Goal: Task Accomplishment & Management: Use online tool/utility

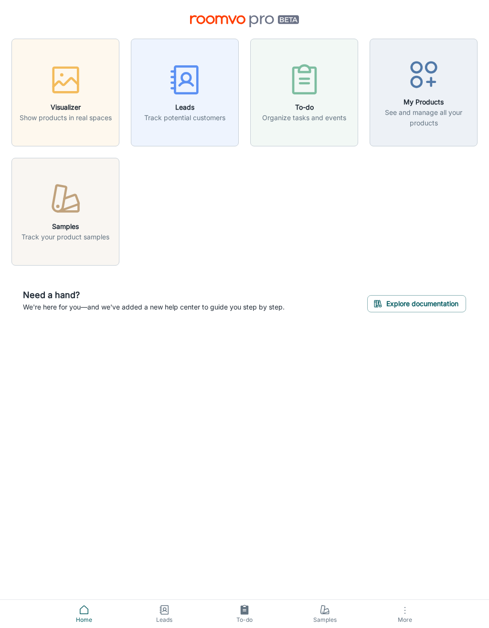
click at [401, 609] on icon "button" at bounding box center [404, 610] width 11 height 11
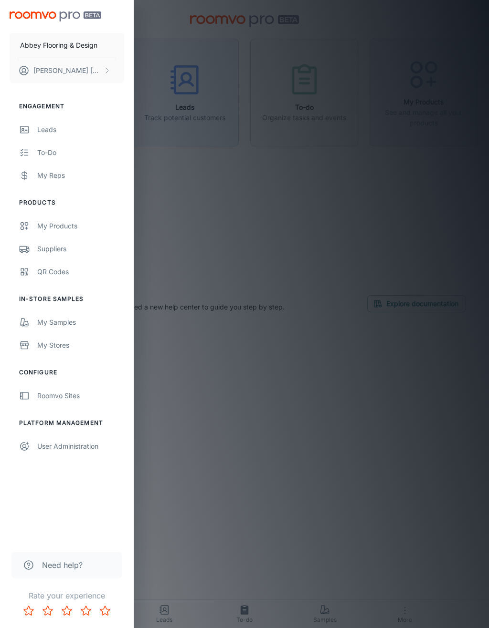
click at [64, 277] on div "QR Codes" at bounding box center [80, 272] width 87 height 10
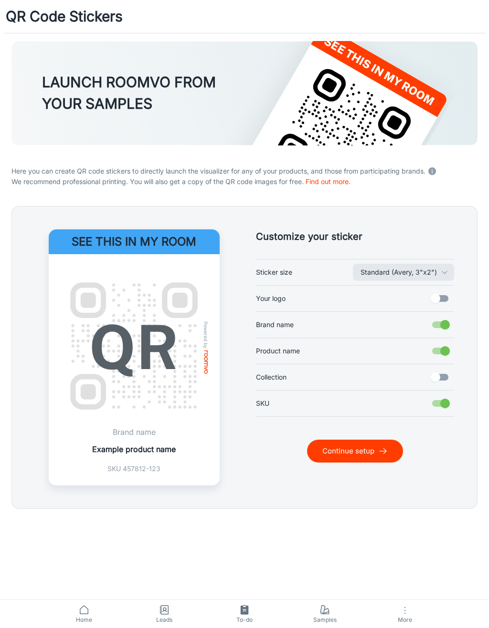
click at [436, 299] on input "Your logo" at bounding box center [435, 299] width 54 height 18
checkbox input "true"
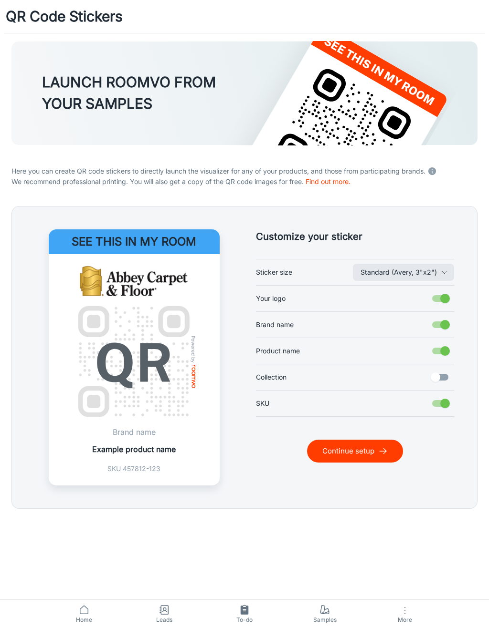
click at [371, 453] on button "Continue setup" at bounding box center [355, 451] width 96 height 23
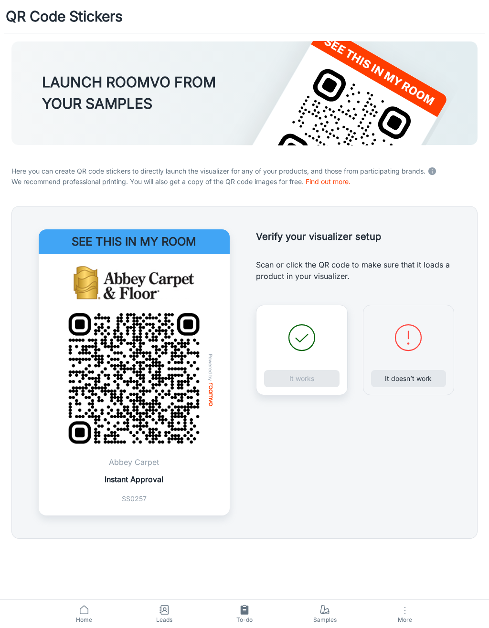
click at [314, 375] on div "It works" at bounding box center [302, 350] width 92 height 91
click at [318, 382] on button "It works" at bounding box center [301, 378] width 75 height 17
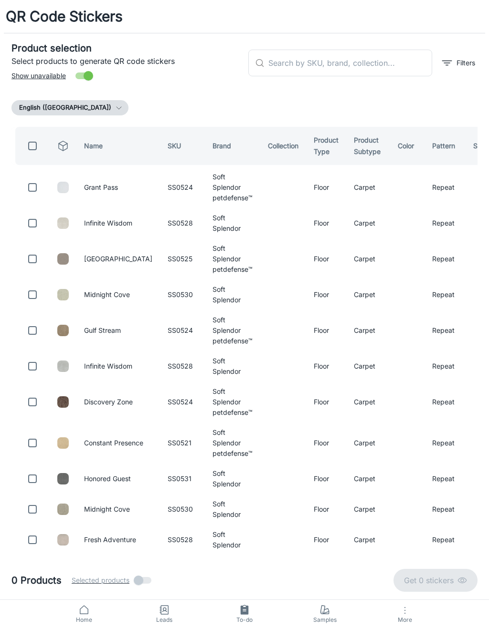
click at [396, 64] on input "text" at bounding box center [350, 63] width 164 height 27
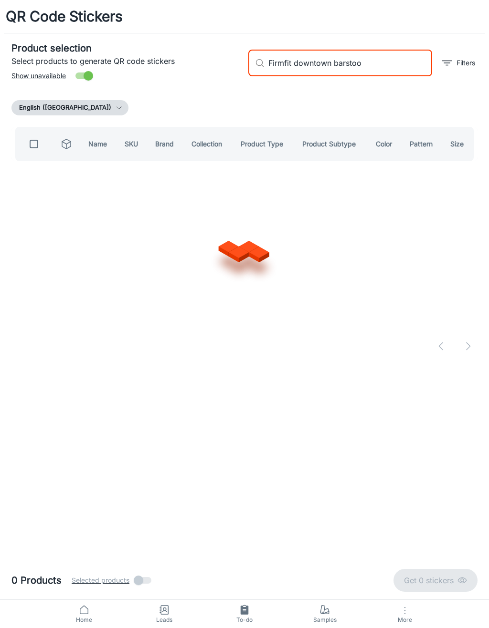
type input "Firmfit downtown [GEOGRAPHIC_DATA]"
checkbox input "true"
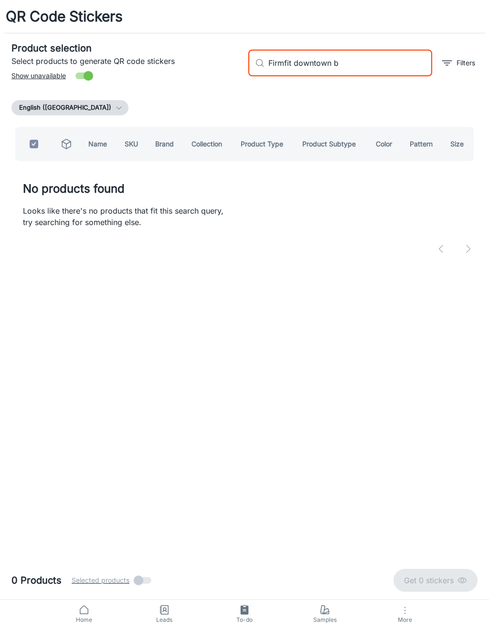
type input "Firmfit downtown"
checkbox input "false"
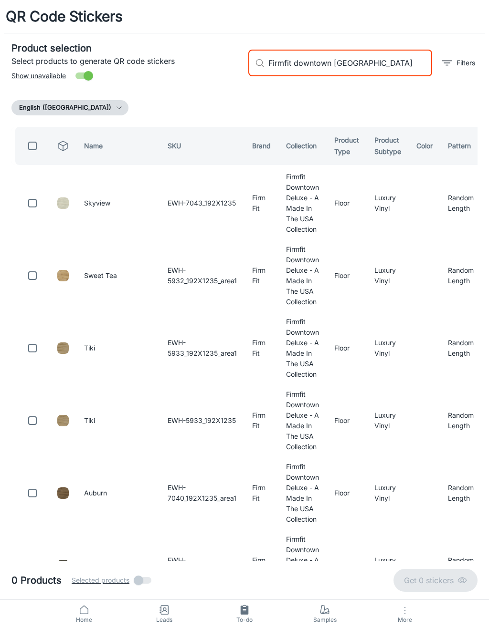
type input "Firmfit downtown cherry"
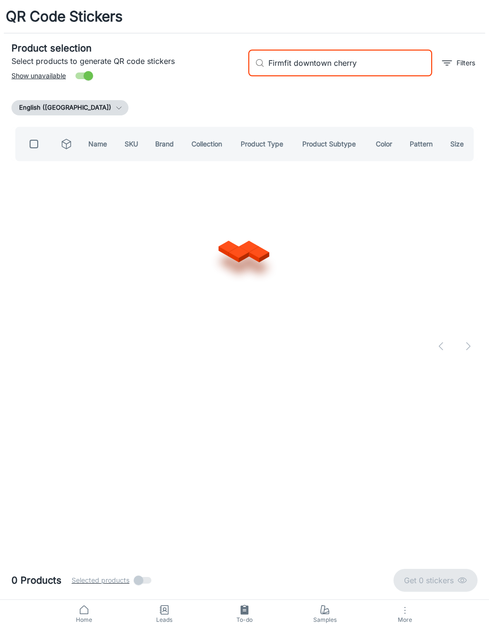
checkbox input "true"
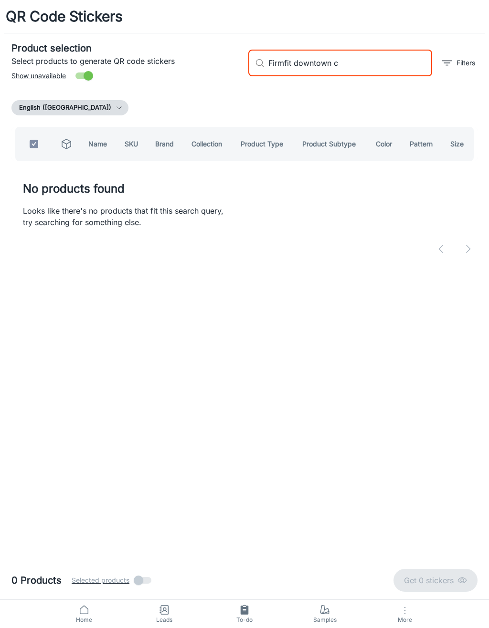
type input "Firmfit downtown"
checkbox input "false"
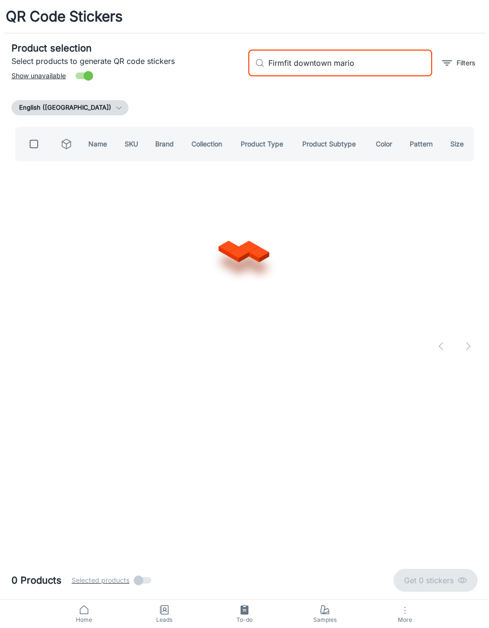
type input "Firmfit downtown [GEOGRAPHIC_DATA]"
checkbox input "true"
type input "Firmfit downtown"
checkbox input "false"
type input "Firmfit downtown ash"
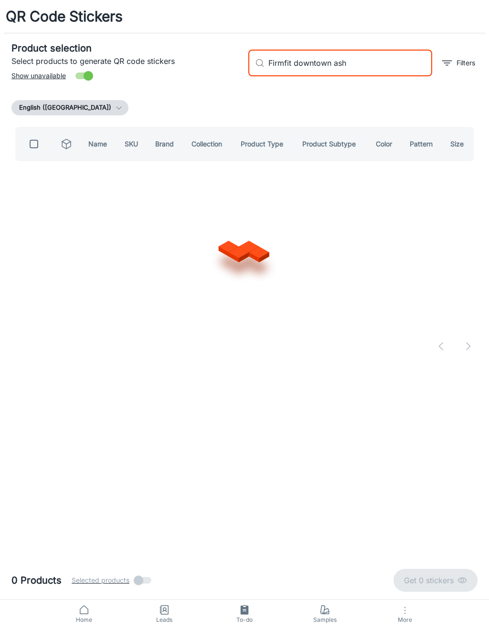
checkbox input "true"
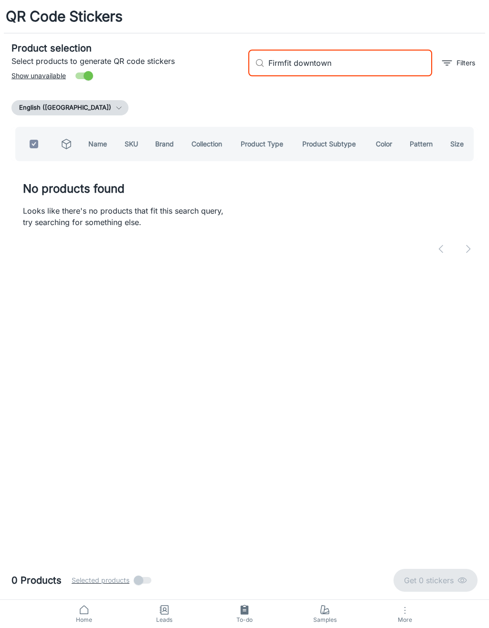
type input "Firmfit downtown"
checkbox input "false"
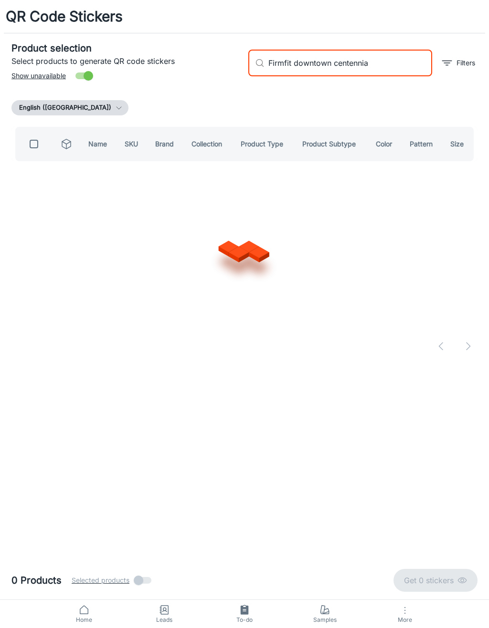
type input "Firmfit downtown [GEOGRAPHIC_DATA]"
checkbox input "true"
type input "Firmfit downtown"
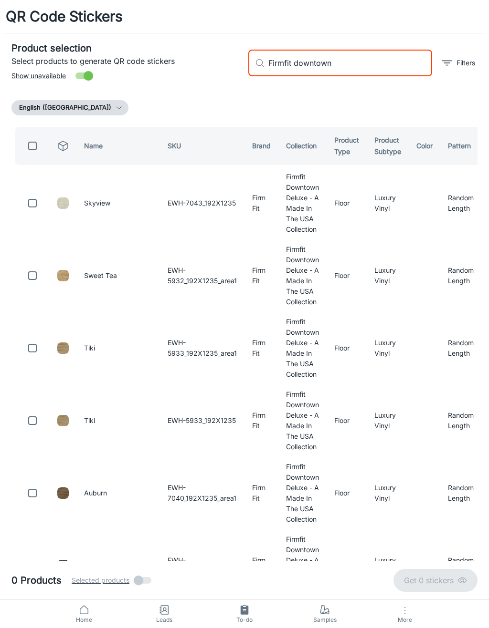
checkbox input "false"
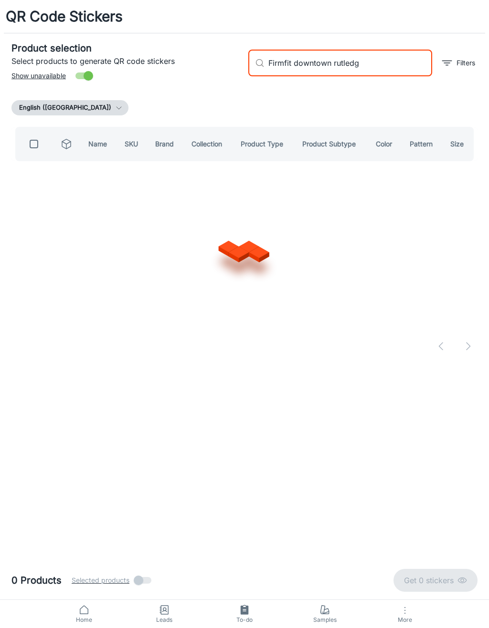
type input "Firmfit downtown [GEOGRAPHIC_DATA]"
checkbox input "true"
type input "Firmfit downtown r"
checkbox input "false"
type input "Firmfit downtown pavilion oa"
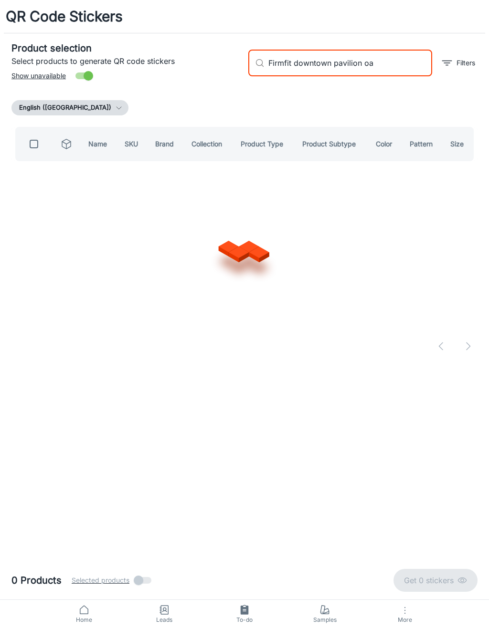
checkbox input "true"
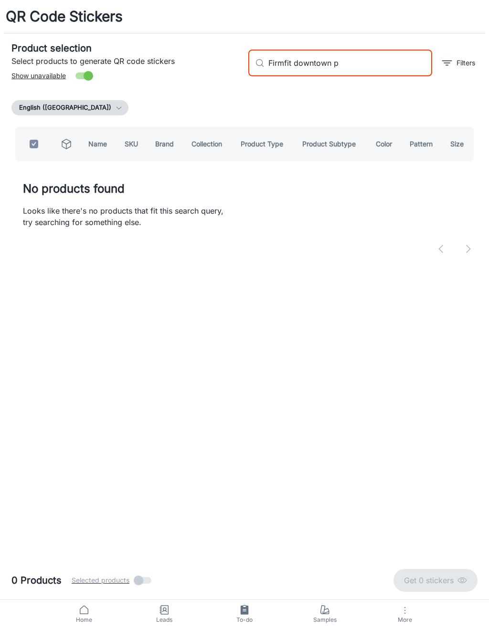
type input "Firmfit downtown"
checkbox input "false"
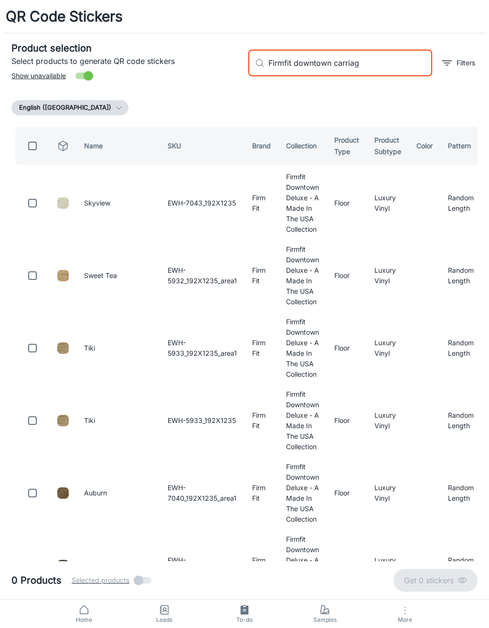
type input "Firmfit downtown carriage"
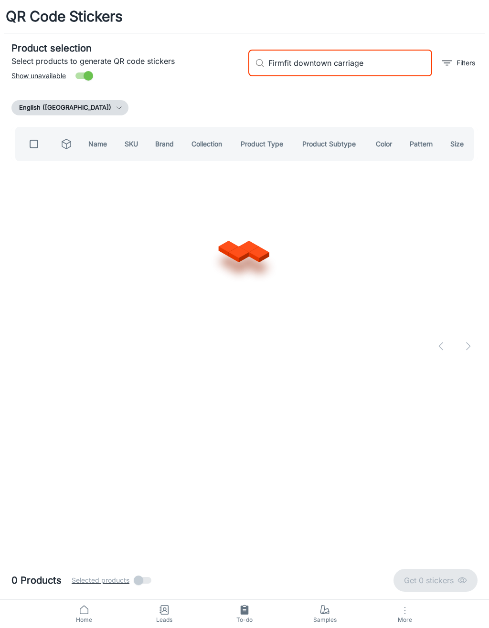
checkbox input "true"
type input "Firmfit dow"
checkbox input "false"
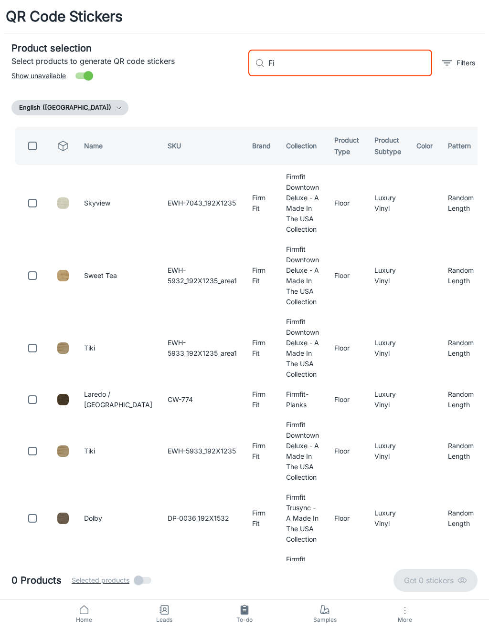
type input "F"
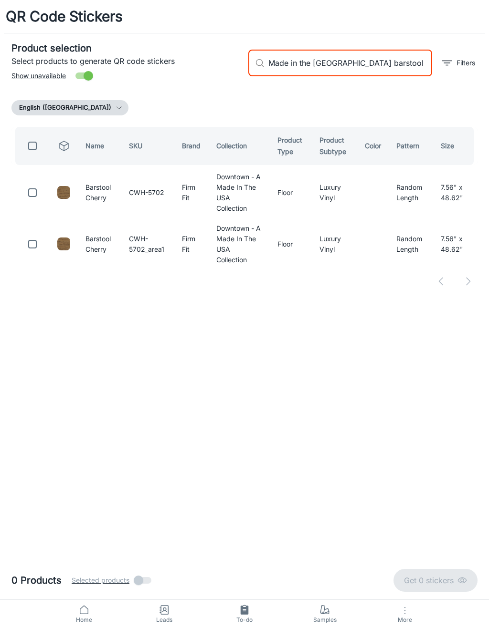
type input "Made in the [GEOGRAPHIC_DATA] barstool"
click at [29, 235] on input "checkbox" at bounding box center [32, 244] width 19 height 19
checkbox input "true"
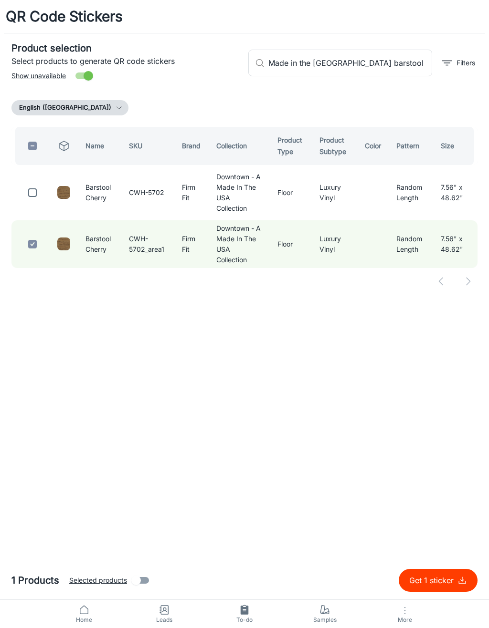
click at [29, 191] on input "checkbox" at bounding box center [32, 192] width 19 height 19
checkbox input "true"
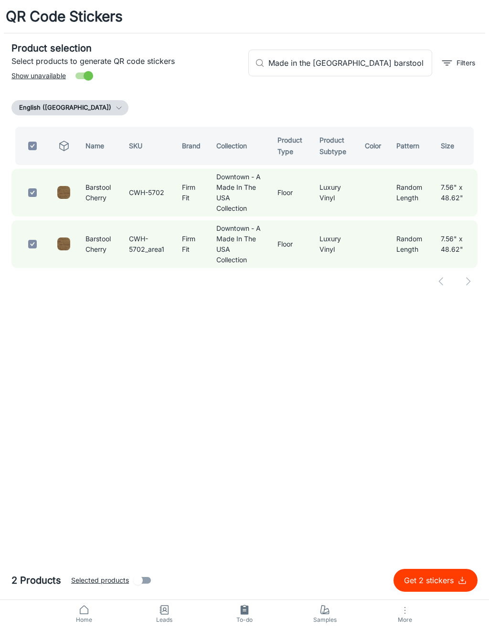
checkbox input "true"
click at [376, 71] on input "Made in the [GEOGRAPHIC_DATA] barstool" at bounding box center [350, 63] width 164 height 27
type input "Made in the [GEOGRAPHIC_DATA]"
checkbox input "false"
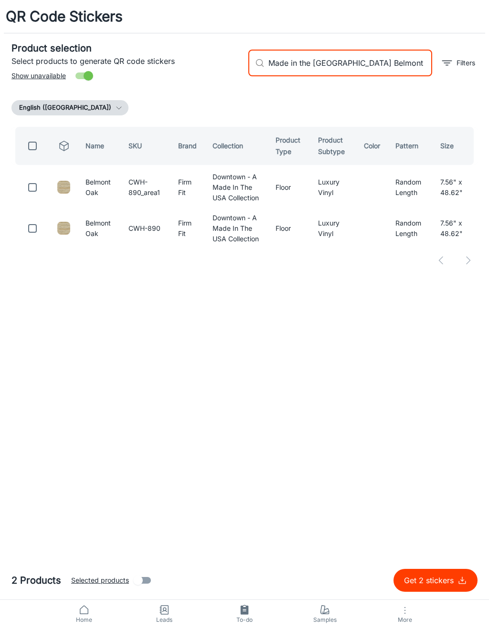
type input "Made in the [GEOGRAPHIC_DATA] Belmont oak"
click at [31, 189] on input "checkbox" at bounding box center [32, 187] width 19 height 19
checkbox input "true"
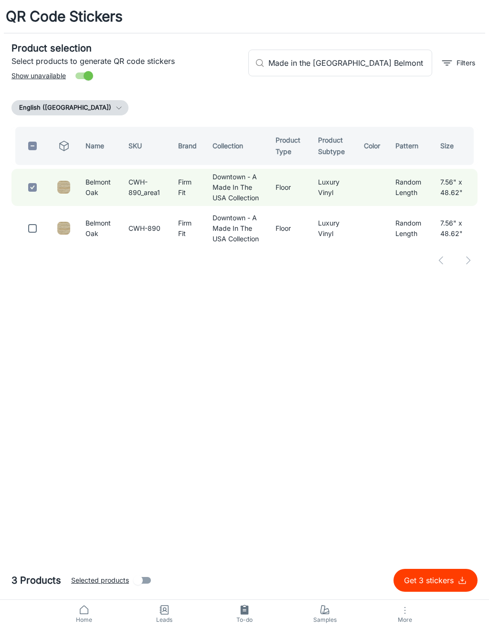
click at [391, 61] on input "Made in the [GEOGRAPHIC_DATA] Belmont oak" at bounding box center [350, 63] width 164 height 27
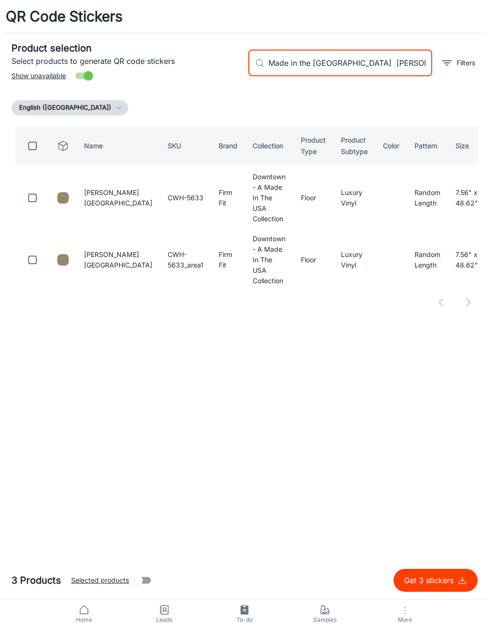
type input "Made in the [GEOGRAPHIC_DATA] [PERSON_NAME]"
click at [30, 251] on input "checkbox" at bounding box center [32, 260] width 19 height 19
checkbox input "true"
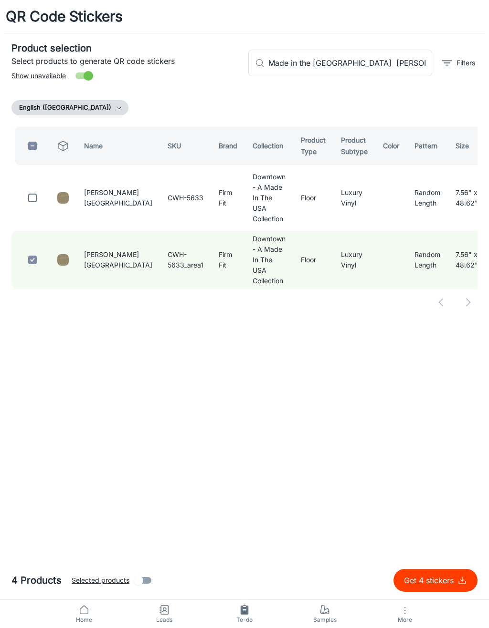
click at [39, 188] on input "checkbox" at bounding box center [32, 197] width 19 height 19
checkbox input "true"
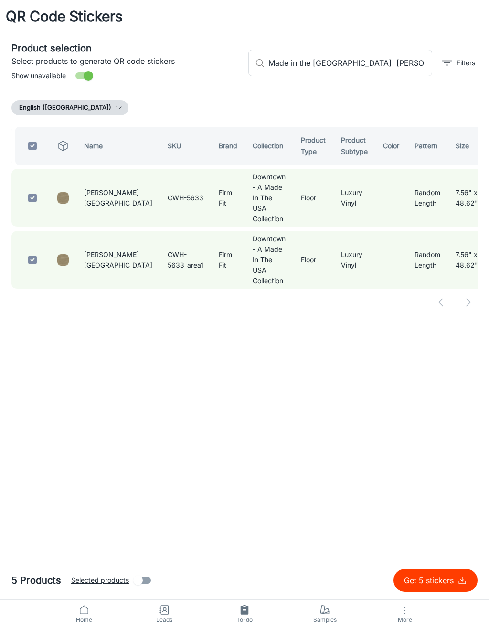
click at [386, 67] on input "Made in the [GEOGRAPHIC_DATA] [PERSON_NAME]" at bounding box center [350, 63] width 164 height 27
type input "Made in the [GEOGRAPHIC_DATA]"
checkbox input "false"
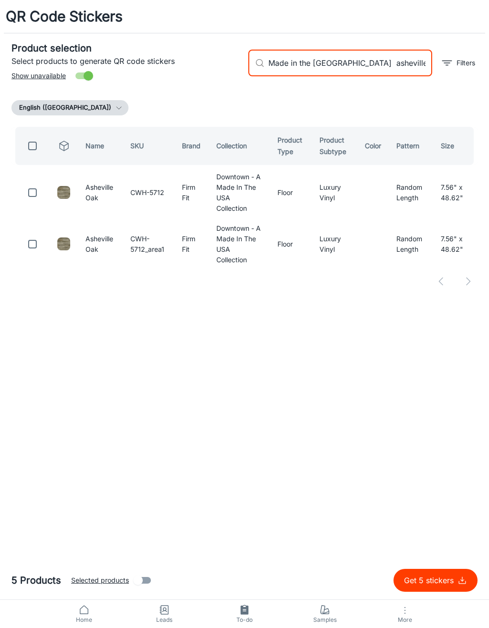
type input "Made in the [GEOGRAPHIC_DATA] asheville"
click at [35, 235] on input "checkbox" at bounding box center [32, 244] width 19 height 19
checkbox input "true"
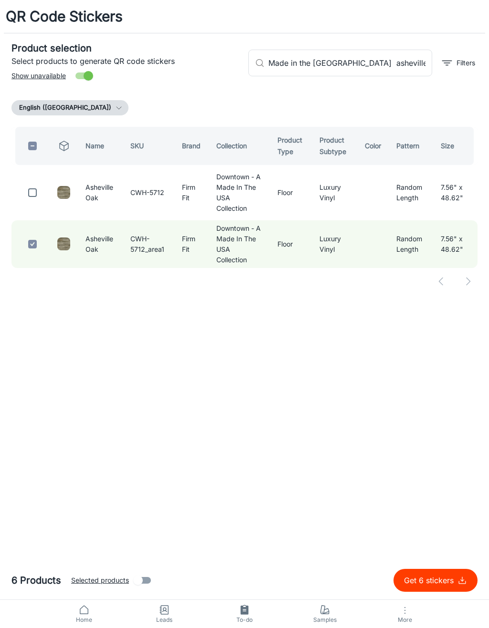
click at [29, 192] on input "checkbox" at bounding box center [32, 192] width 19 height 19
checkbox input "true"
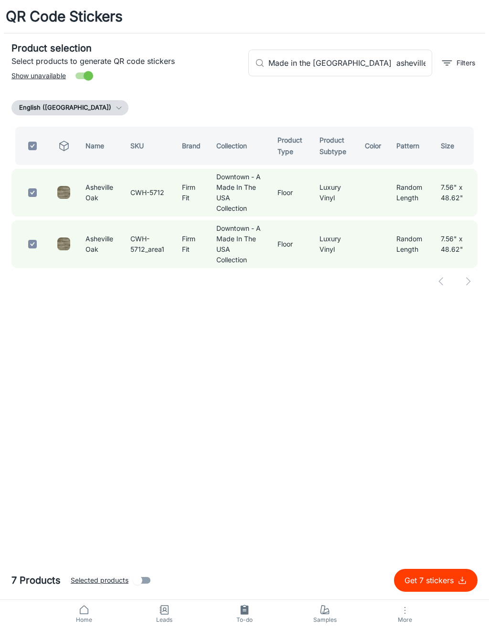
click at [413, 68] on input "Made in the [GEOGRAPHIC_DATA] asheville" at bounding box center [350, 63] width 164 height 27
type input "Made in the [GEOGRAPHIC_DATA] a"
checkbox input "false"
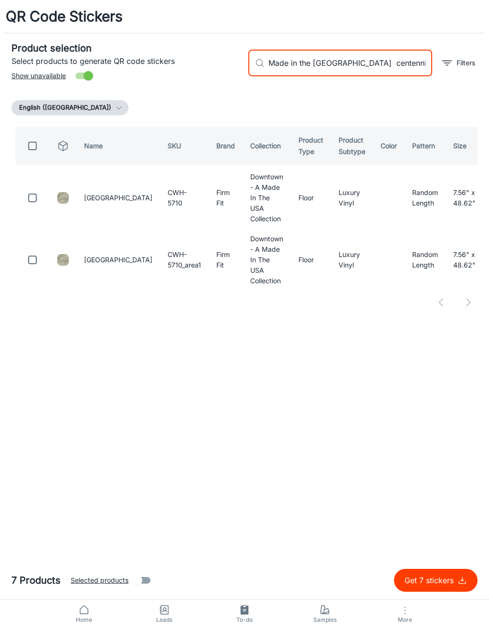
type input "Made in the [GEOGRAPHIC_DATA] centenni"
click at [36, 193] on input "checkbox" at bounding box center [32, 197] width 19 height 19
checkbox input "true"
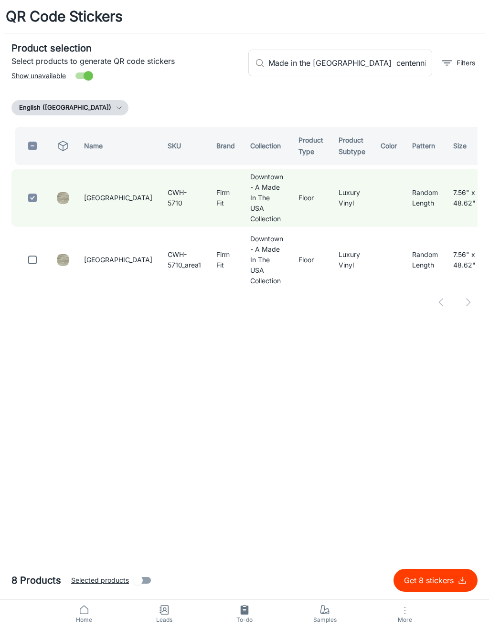
click at [377, 76] on input "Made in the [GEOGRAPHIC_DATA] centenni" at bounding box center [350, 63] width 164 height 27
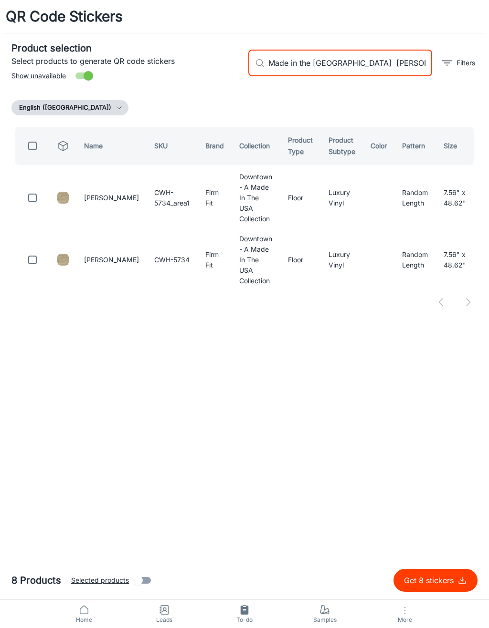
type input "Made in the [GEOGRAPHIC_DATA] [PERSON_NAME]"
click at [33, 188] on input "checkbox" at bounding box center [32, 197] width 19 height 19
checkbox input "true"
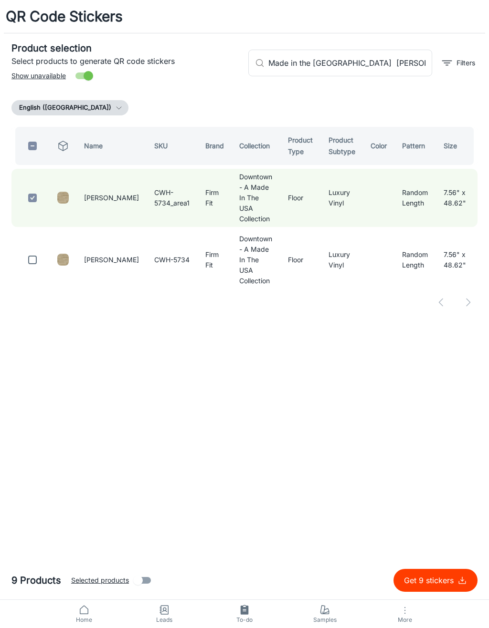
click at [392, 75] on input "Made in the [GEOGRAPHIC_DATA] [PERSON_NAME]" at bounding box center [350, 63] width 164 height 27
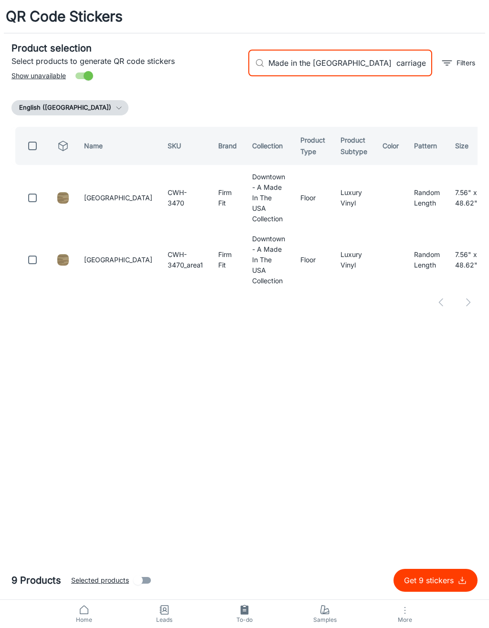
type input "Made in the [GEOGRAPHIC_DATA] carriage"
click at [33, 251] on input "checkbox" at bounding box center [32, 260] width 19 height 19
checkbox input "true"
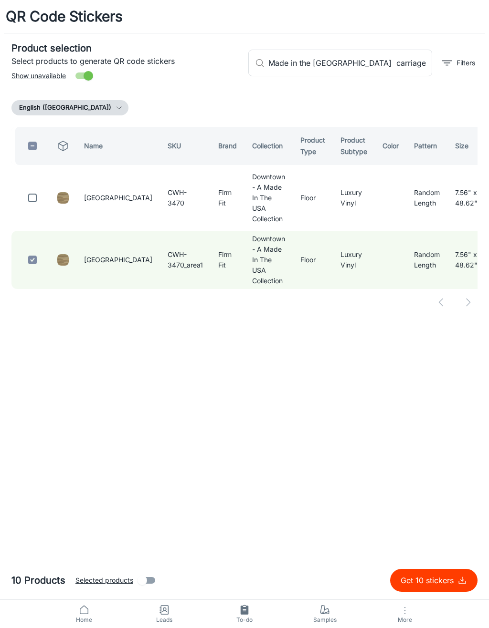
click at [38, 188] on input "checkbox" at bounding box center [32, 197] width 19 height 19
checkbox input "true"
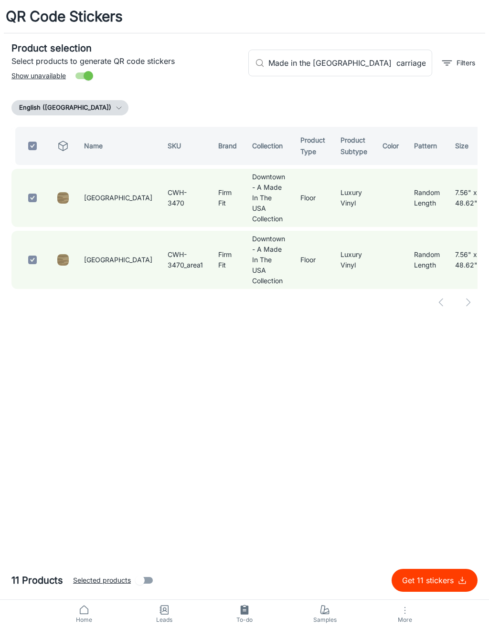
click at [390, 59] on input "Made in the [GEOGRAPHIC_DATA] carriage" at bounding box center [350, 63] width 164 height 27
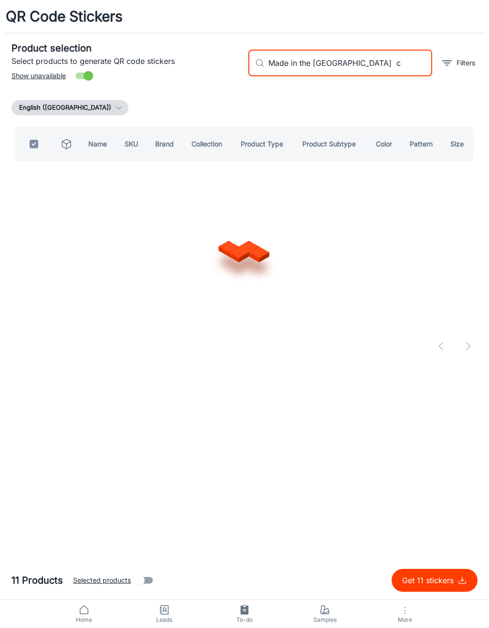
type input "Made in the [GEOGRAPHIC_DATA]"
checkbox input "false"
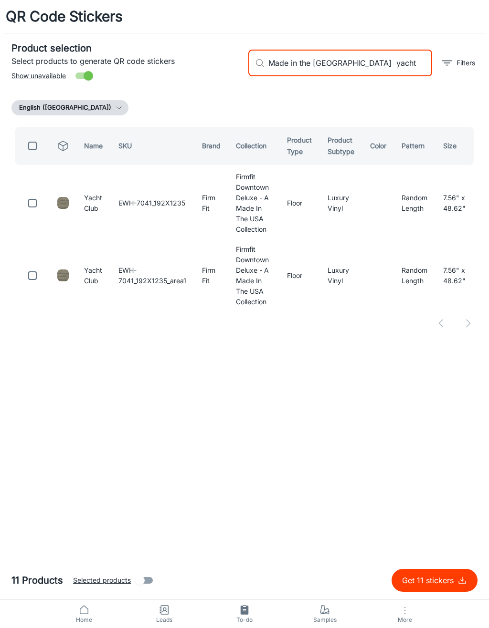
type input "Made in the [GEOGRAPHIC_DATA] yacht"
click at [35, 203] on input "checkbox" at bounding box center [32, 203] width 19 height 19
checkbox input "true"
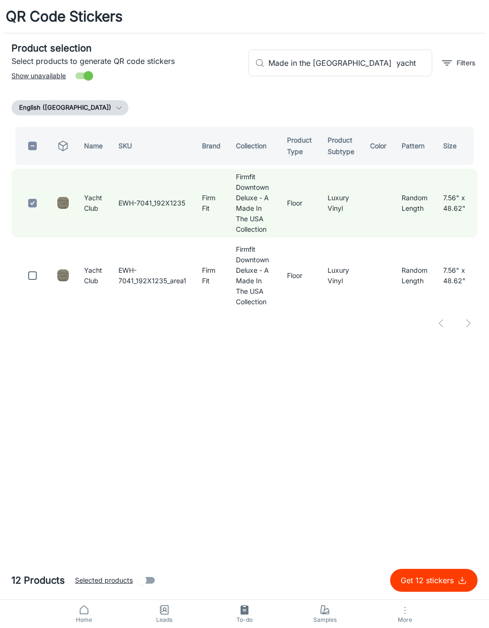
click at [388, 68] on input "Made in the [GEOGRAPHIC_DATA] yacht" at bounding box center [350, 63] width 164 height 27
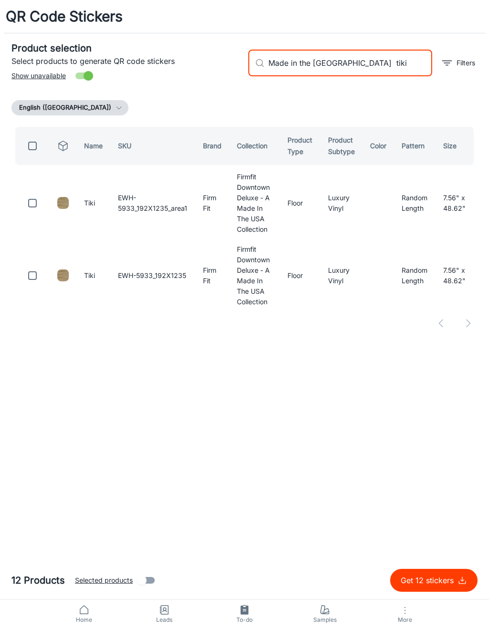
type input "Made in the [GEOGRAPHIC_DATA] tiki"
click at [32, 200] on input "checkbox" at bounding box center [32, 203] width 19 height 19
checkbox input "true"
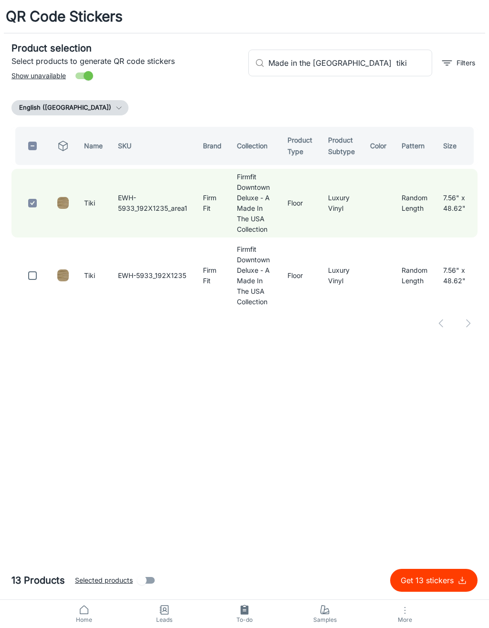
click at [376, 64] on input "Made in the [GEOGRAPHIC_DATA] tiki" at bounding box center [350, 63] width 164 height 27
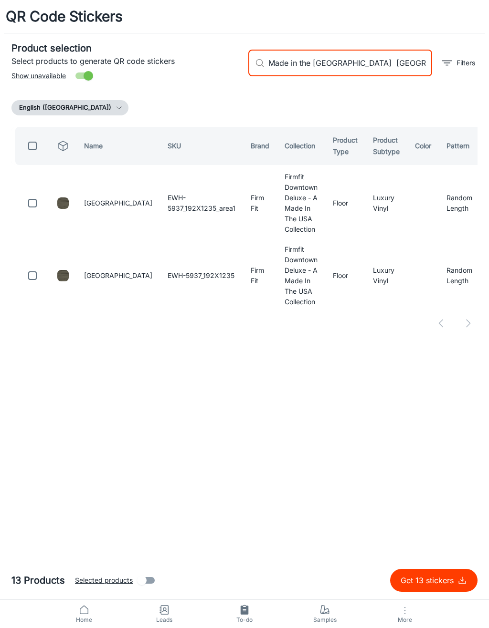
type input "Made in the [GEOGRAPHIC_DATA] [GEOGRAPHIC_DATA]"
click at [23, 210] on input "checkbox" at bounding box center [32, 203] width 19 height 19
checkbox input "true"
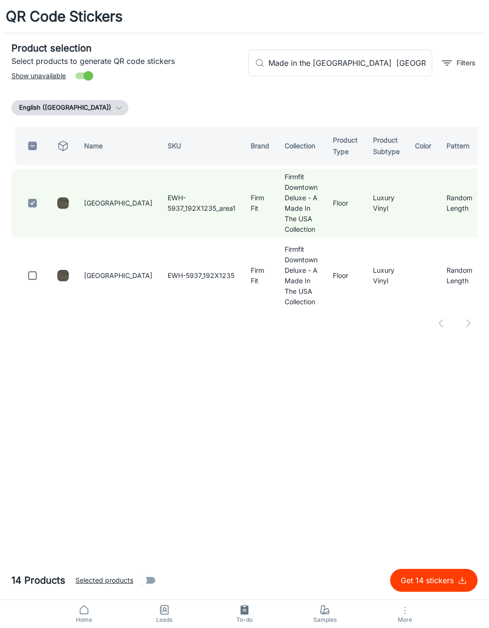
click at [395, 71] on input "Made in the [GEOGRAPHIC_DATA] [GEOGRAPHIC_DATA]" at bounding box center [350, 63] width 164 height 27
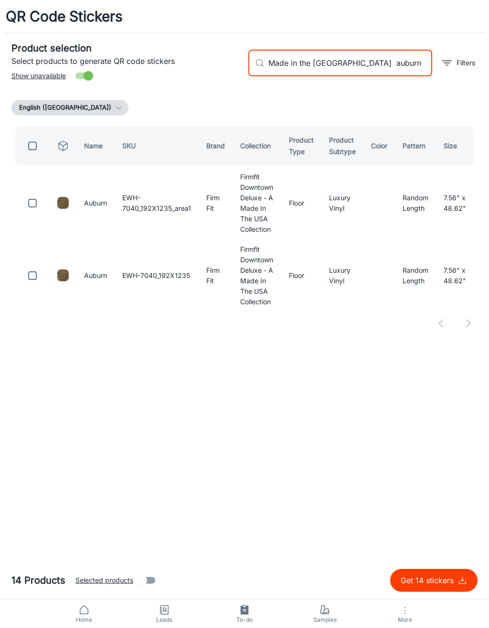
type input "Made in the [GEOGRAPHIC_DATA] auburn"
click at [37, 204] on input "checkbox" at bounding box center [32, 203] width 19 height 19
checkbox input "true"
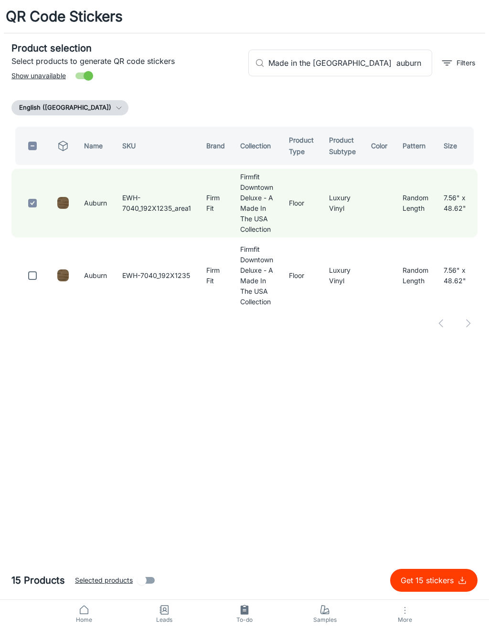
click at [380, 54] on input "Made in the [GEOGRAPHIC_DATA] auburn" at bounding box center [350, 63] width 164 height 27
click at [384, 64] on input "Made in the [GEOGRAPHIC_DATA] auburn" at bounding box center [350, 63] width 164 height 27
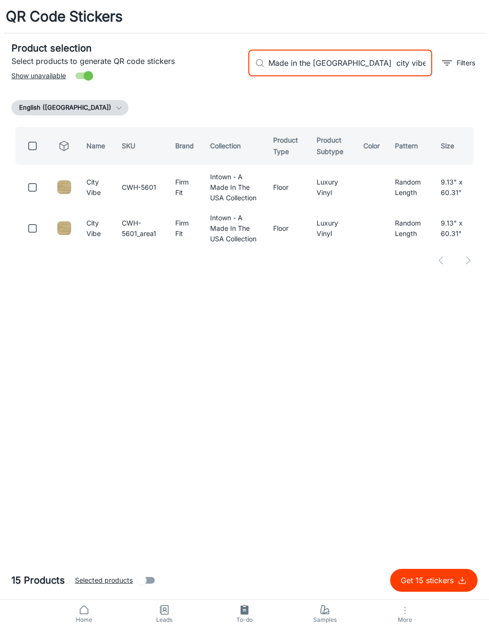
type input "Made in the [GEOGRAPHIC_DATA] city vibe"
click at [29, 189] on input "checkbox" at bounding box center [32, 187] width 19 height 19
checkbox input "true"
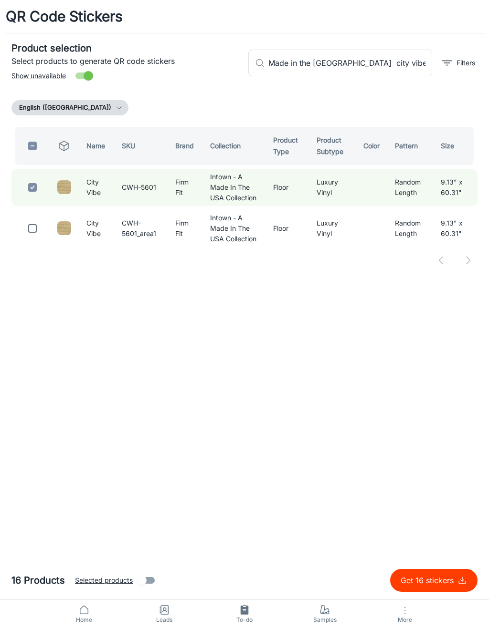
click at [400, 74] on input "Made in the [GEOGRAPHIC_DATA] city vibe" at bounding box center [350, 63] width 164 height 27
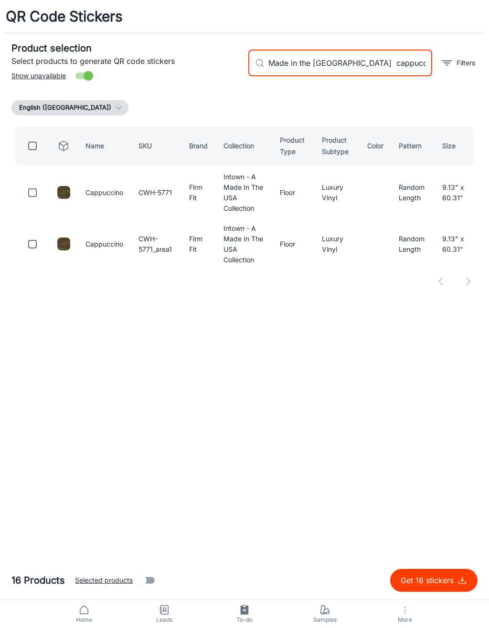
type input "Made in the [GEOGRAPHIC_DATA] cappuccino"
click at [36, 191] on input "checkbox" at bounding box center [32, 192] width 19 height 19
checkbox input "true"
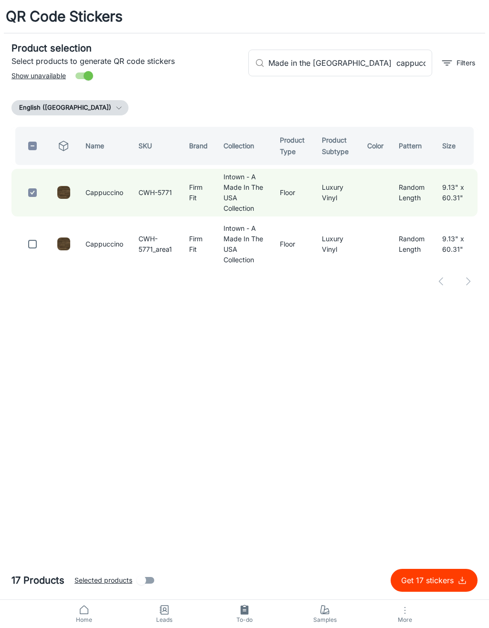
click at [392, 60] on input "Made in the [GEOGRAPHIC_DATA] cappuccino" at bounding box center [350, 63] width 164 height 27
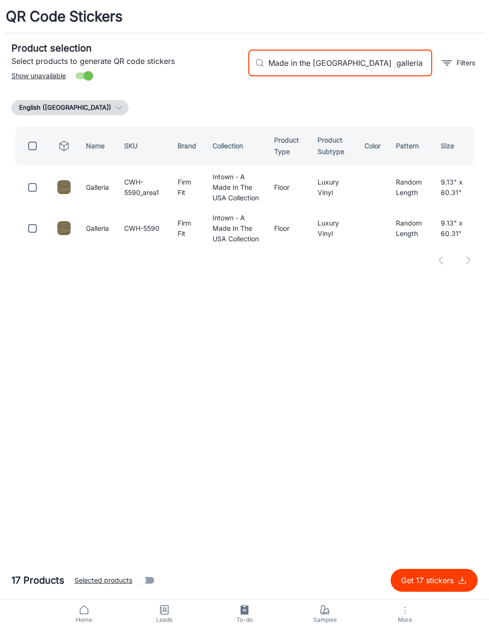
type input "Made in the [GEOGRAPHIC_DATA] galleria"
click at [35, 191] on input "checkbox" at bounding box center [32, 187] width 19 height 19
checkbox input "true"
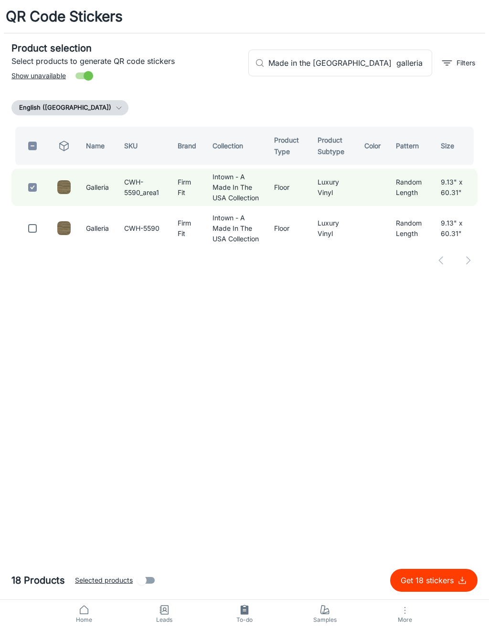
click at [392, 68] on input "Made in the [GEOGRAPHIC_DATA] galleria" at bounding box center [350, 63] width 164 height 27
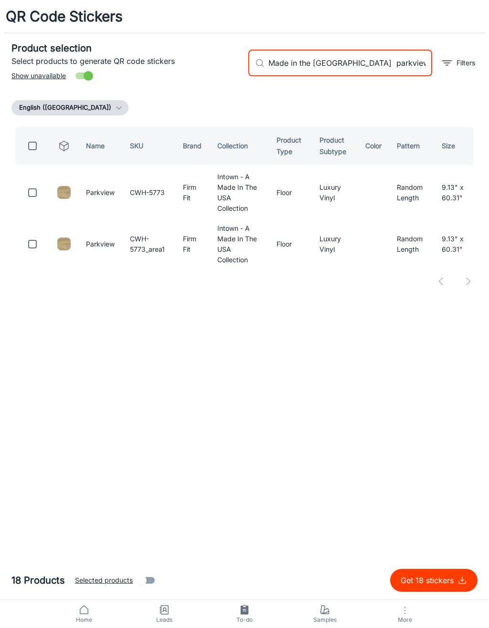
type input "Made in the [GEOGRAPHIC_DATA] parkview"
click at [36, 188] on input "checkbox" at bounding box center [32, 192] width 19 height 19
checkbox input "true"
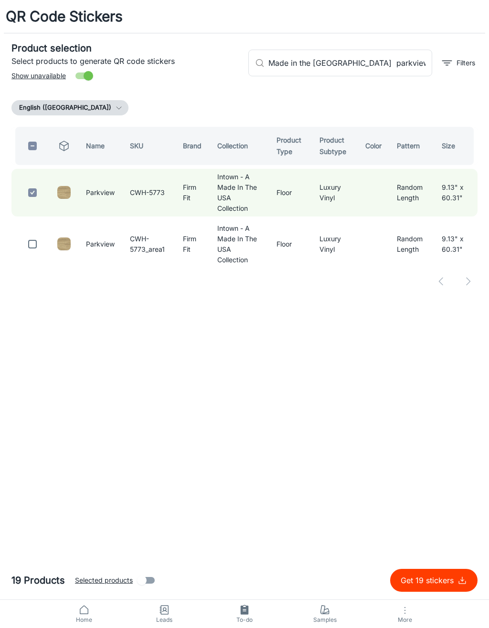
click at [373, 66] on input "Made in the [GEOGRAPHIC_DATA] parkview" at bounding box center [350, 63] width 164 height 27
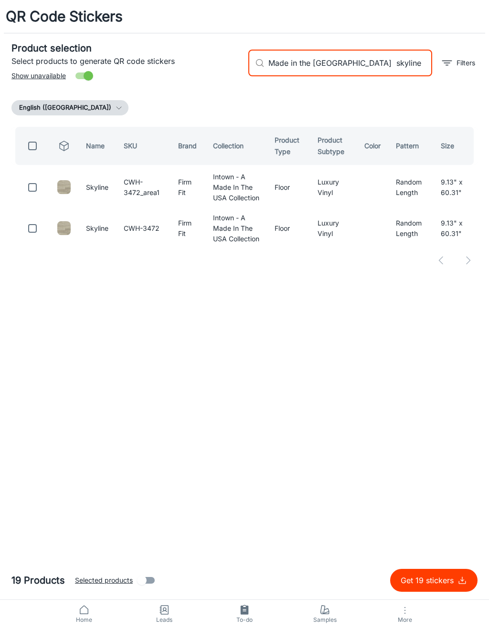
type input "Made in the [GEOGRAPHIC_DATA] skyline"
click at [32, 189] on input "checkbox" at bounding box center [32, 187] width 19 height 19
checkbox input "true"
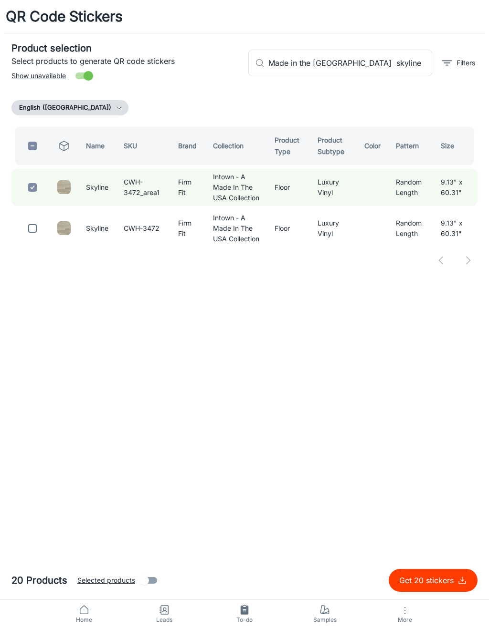
click at [380, 70] on input "Made in the [GEOGRAPHIC_DATA] skyline" at bounding box center [350, 63] width 164 height 27
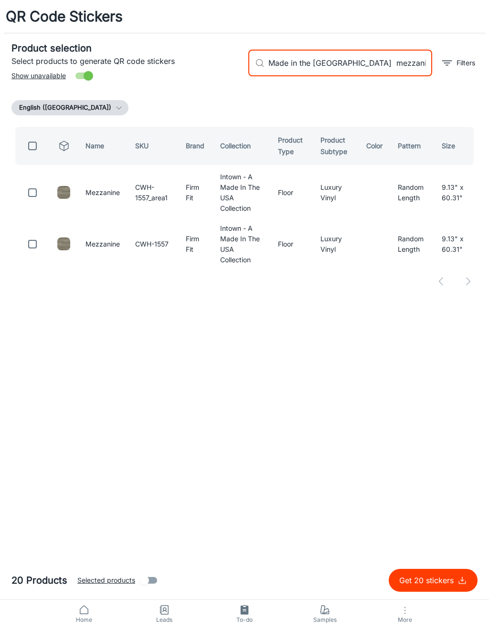
type input "Made in the [GEOGRAPHIC_DATA] mezzanine"
click at [36, 235] on input "checkbox" at bounding box center [32, 244] width 19 height 19
checkbox input "true"
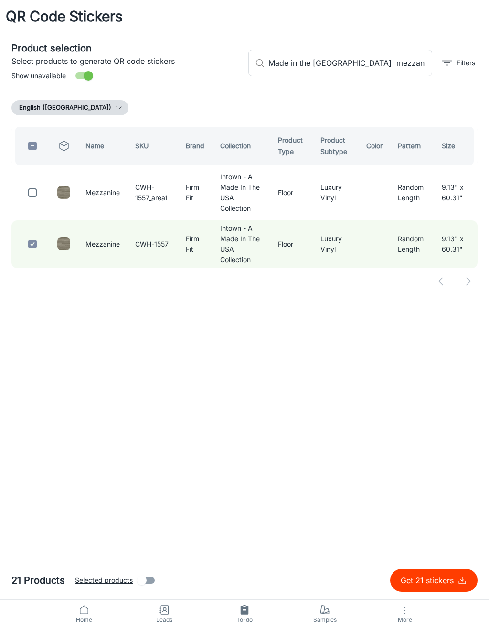
click at [34, 192] on input "checkbox" at bounding box center [32, 192] width 19 height 19
checkbox input "true"
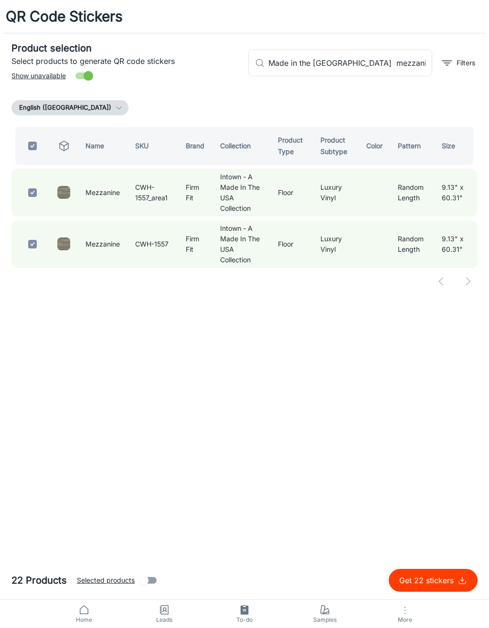
click at [403, 63] on input "Made in the [GEOGRAPHIC_DATA] mezzanine" at bounding box center [350, 63] width 164 height 27
type input "Made in the [GEOGRAPHIC_DATA]"
checkbox input "false"
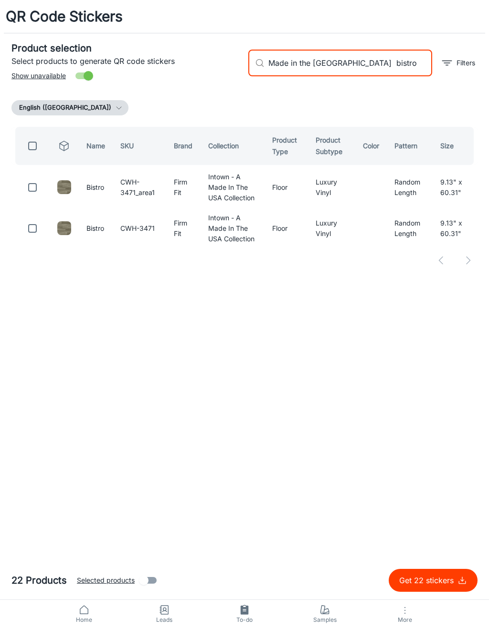
type input "Made in the [GEOGRAPHIC_DATA] bistro"
click at [41, 188] on input "checkbox" at bounding box center [32, 187] width 19 height 19
checkbox input "true"
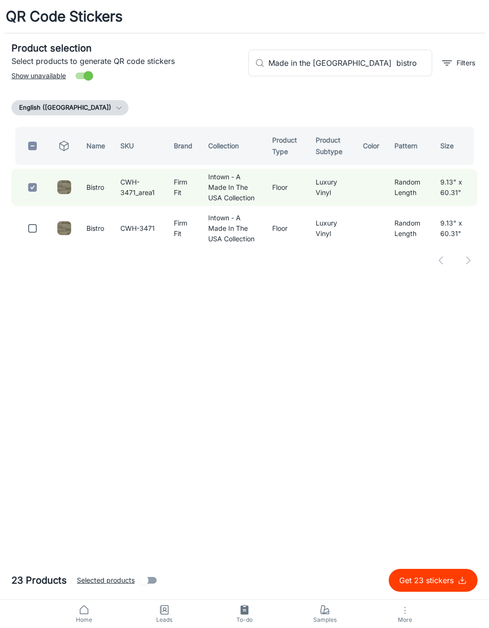
click at [392, 63] on input "Made in the [GEOGRAPHIC_DATA] bistro" at bounding box center [350, 63] width 164 height 27
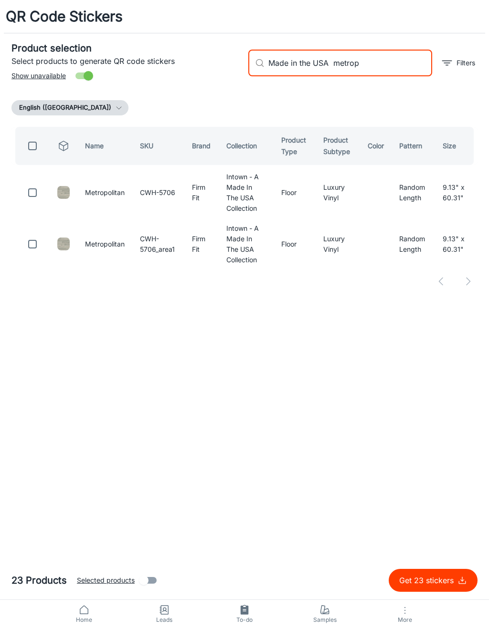
type input "Made in the USA metrop"
click at [40, 188] on input "checkbox" at bounding box center [32, 192] width 19 height 19
checkbox input "true"
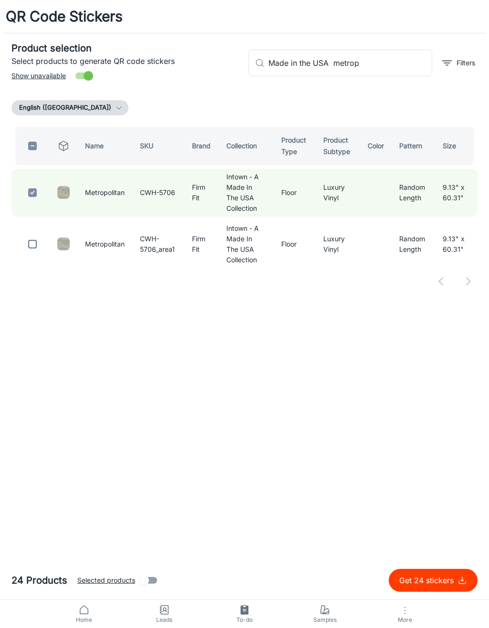
click at [384, 62] on input "Made in the USA metrop" at bounding box center [350, 63] width 164 height 27
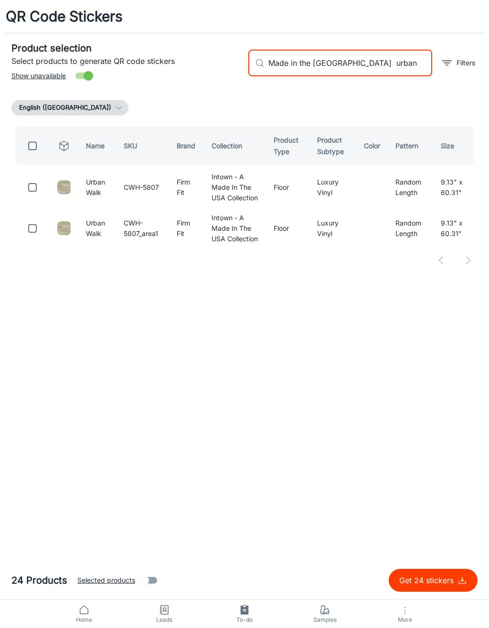
type input "Made in the [GEOGRAPHIC_DATA] urban"
click at [36, 193] on input "checkbox" at bounding box center [32, 187] width 19 height 19
checkbox input "true"
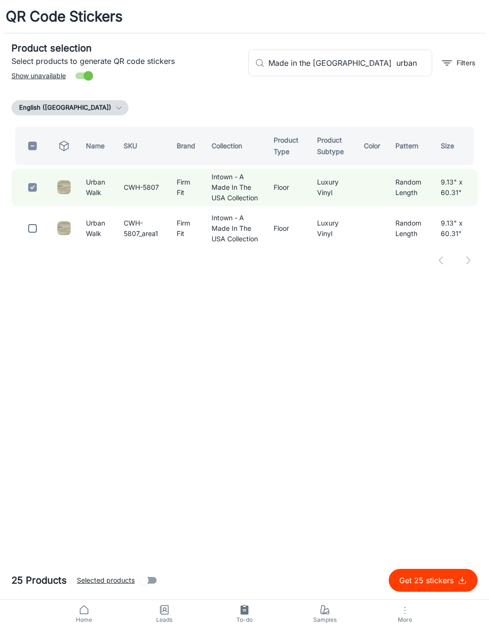
click at [384, 67] on input "Made in the [GEOGRAPHIC_DATA] urban" at bounding box center [350, 63] width 164 height 27
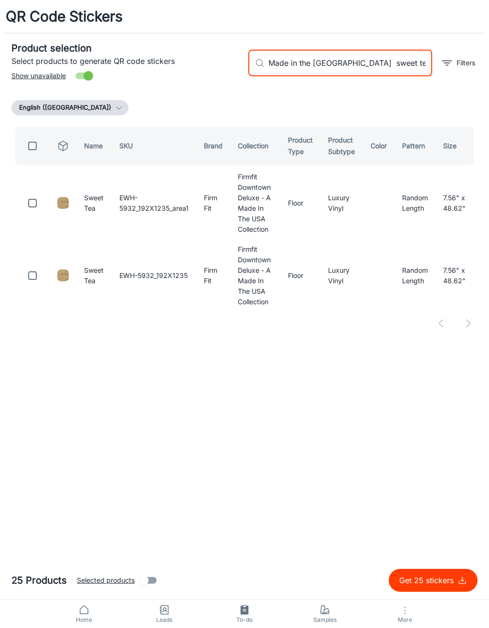
type input "Made in the [GEOGRAPHIC_DATA] sweet tea"
click at [41, 278] on input "checkbox" at bounding box center [32, 275] width 19 height 19
checkbox input "true"
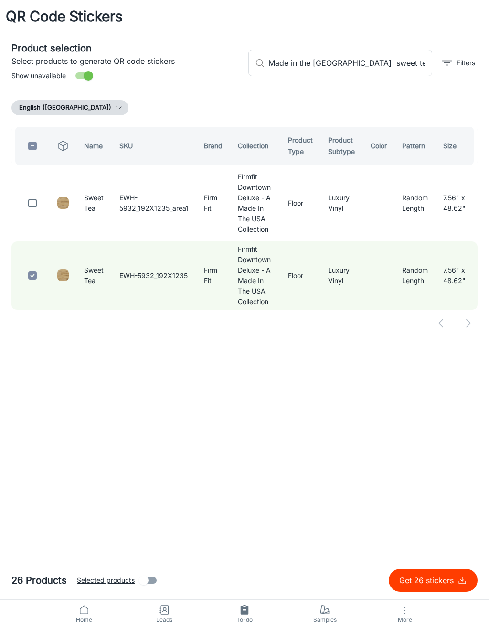
click at [39, 207] on input "checkbox" at bounding box center [32, 203] width 19 height 19
checkbox input "true"
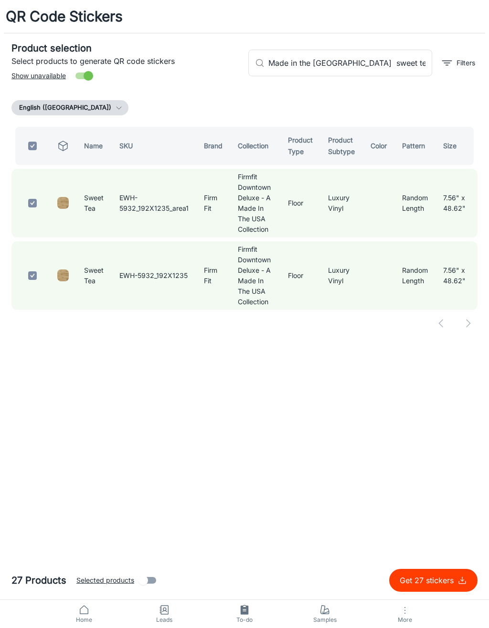
click at [385, 69] on input "Made in the [GEOGRAPHIC_DATA] sweet tea" at bounding box center [350, 63] width 164 height 27
type input "Made in the [GEOGRAPHIC_DATA]"
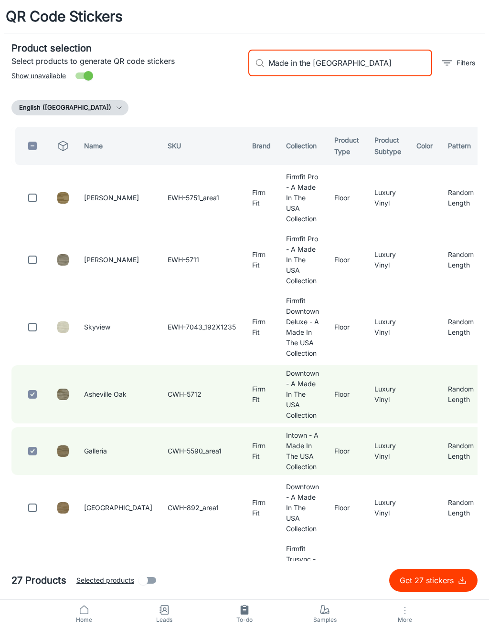
checkbox input "false"
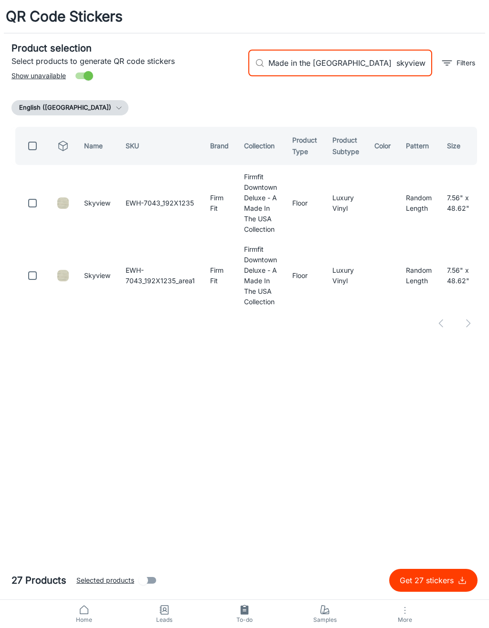
type input "Made in the [GEOGRAPHIC_DATA] skyview"
click at [27, 203] on input "checkbox" at bounding box center [32, 203] width 19 height 19
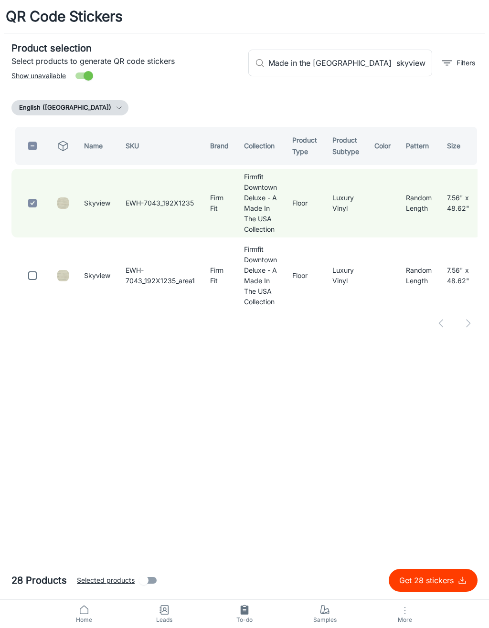
click at [454, 580] on p "Get 28 stickers" at bounding box center [428, 580] width 58 height 11
checkbox input "false"
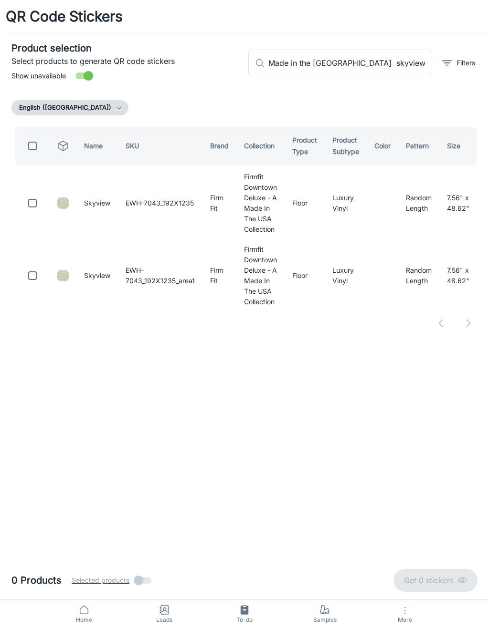
click at [382, 63] on input "Made in the [GEOGRAPHIC_DATA] skyview" at bounding box center [350, 63] width 164 height 27
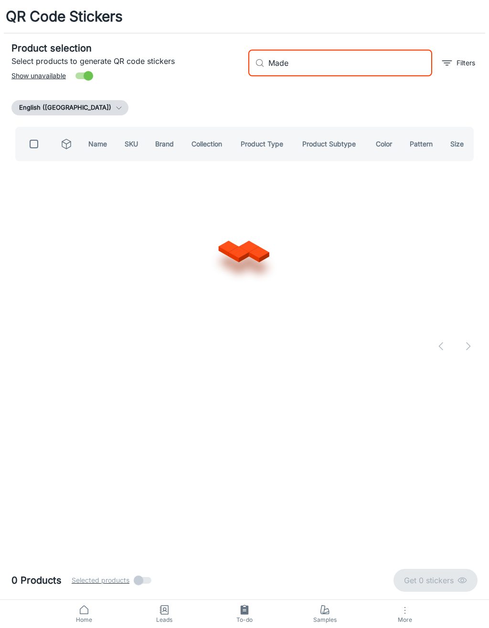
type input "Mad"
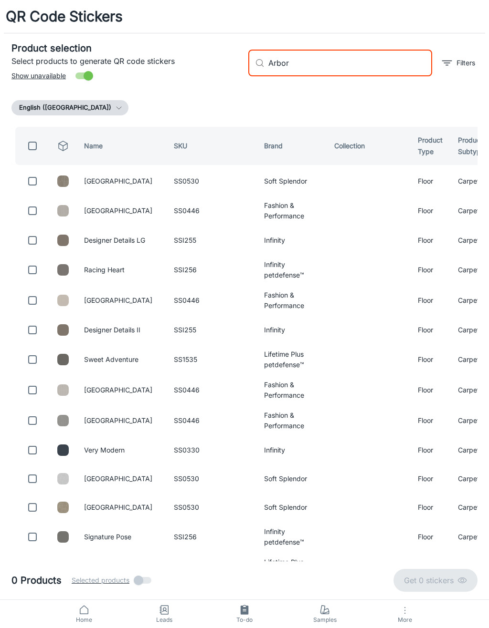
click at [374, 61] on input "Arbor" at bounding box center [350, 63] width 164 height 27
type input "A"
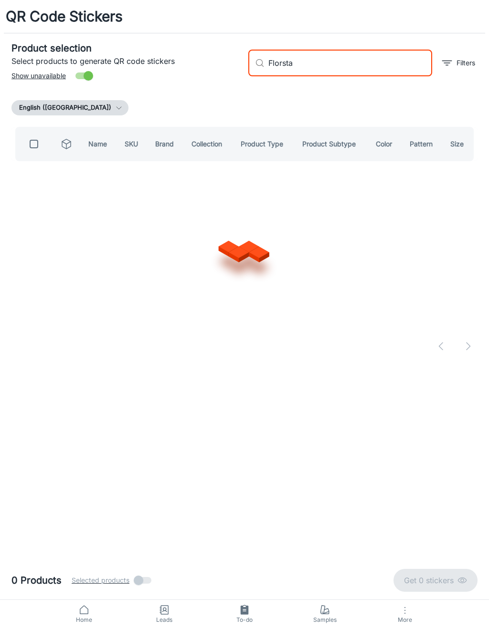
type input "Florstar"
checkbox input "true"
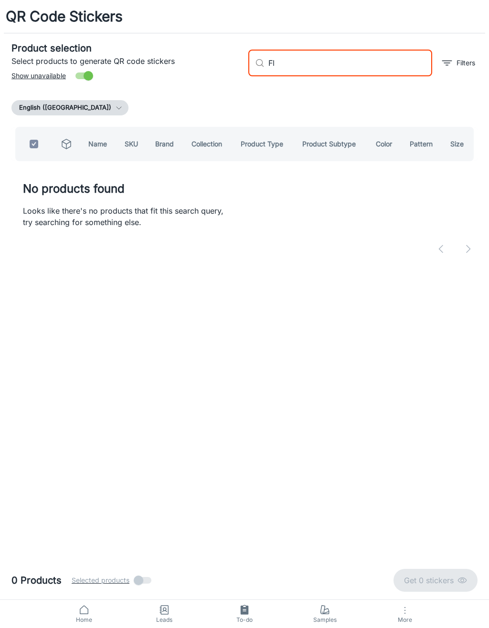
type input "F"
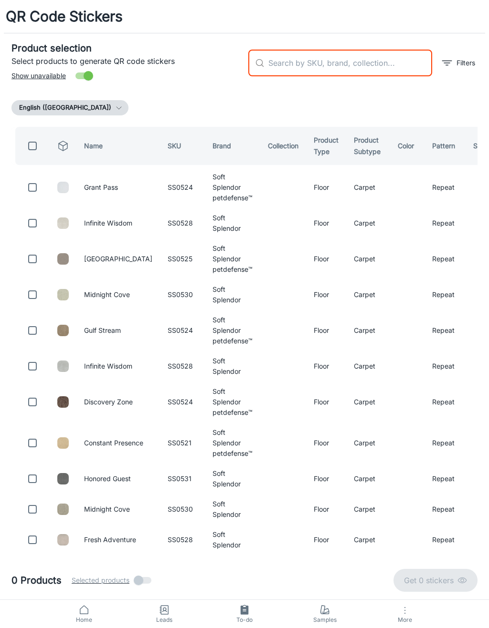
checkbox input "false"
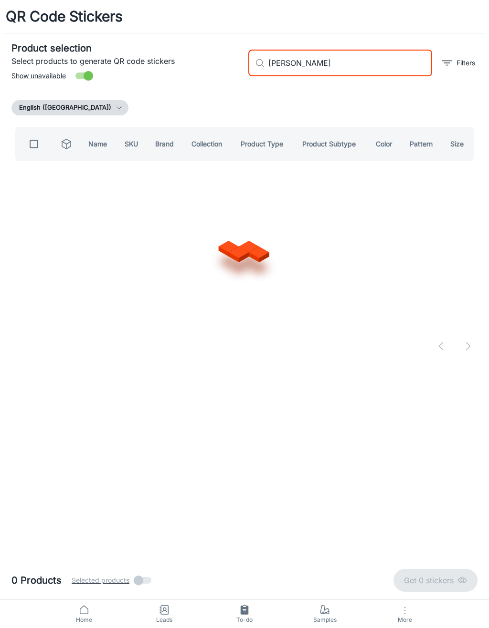
type input "[PERSON_NAME]"
checkbox input "true"
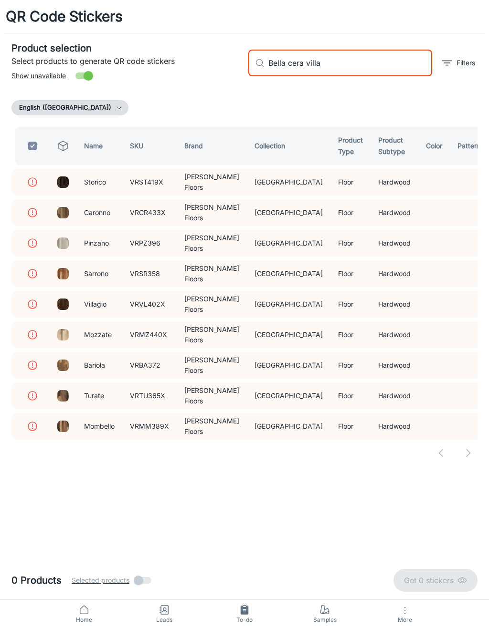
click at [36, 348] on td at bounding box center [30, 335] width 38 height 27
click at [380, 58] on input "Bella cera villa" at bounding box center [350, 63] width 164 height 27
type input "B"
checkbox input "false"
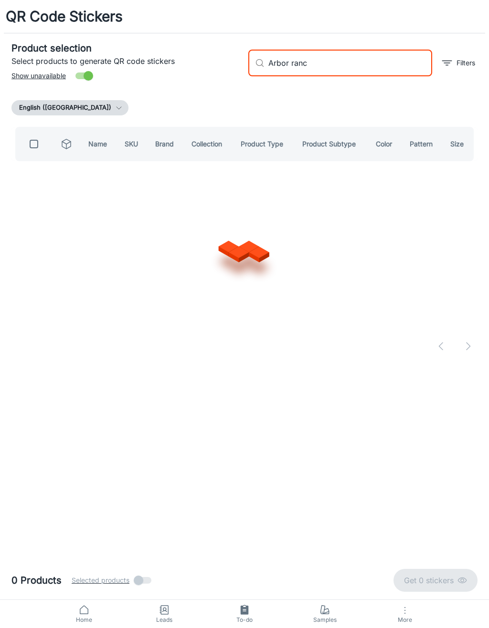
type input "Arbor ranch"
checkbox input "true"
type input "A"
type input "Be"
checkbox input "false"
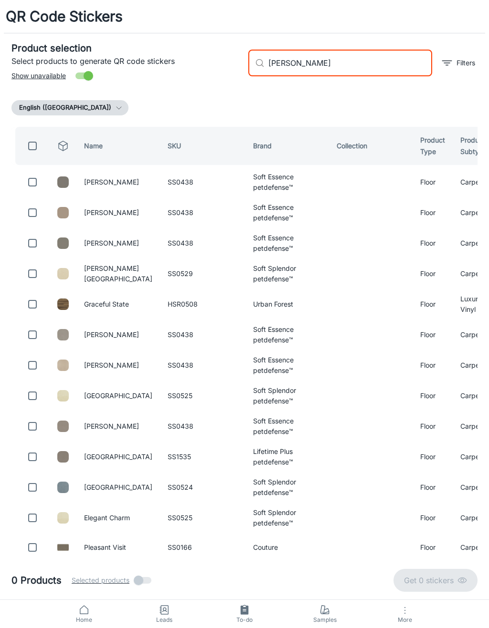
type input "[PERSON_NAME]"
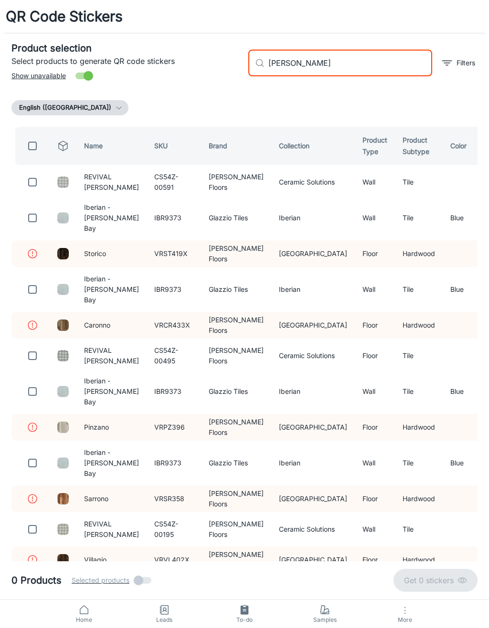
checkbox input "true"
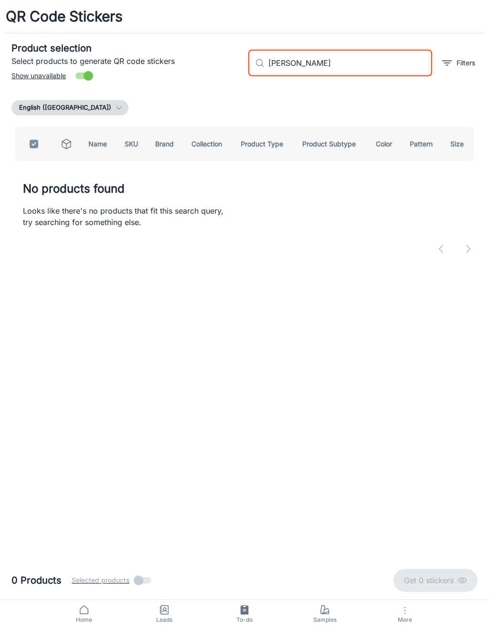
type input "Bella"
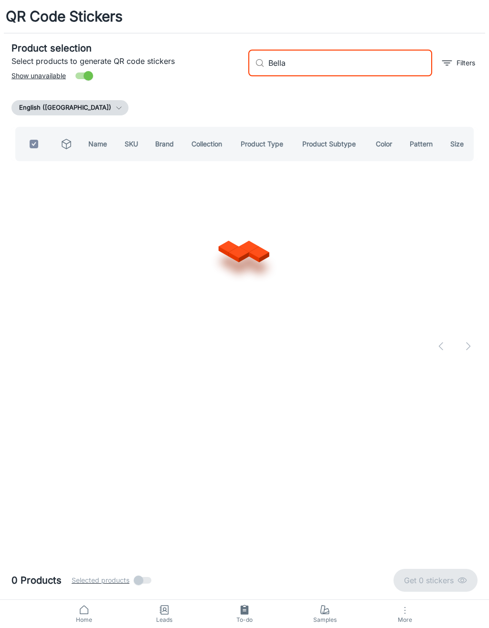
checkbox input "false"
type input "[PERSON_NAME] chambered plu"
checkbox input "true"
type input "Bella cera chambord plus"
